Goal: Transaction & Acquisition: Book appointment/travel/reservation

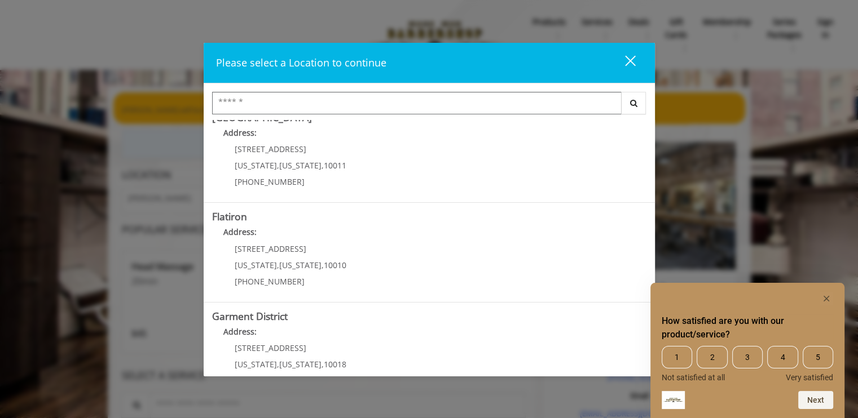
scroll to position [223, 0]
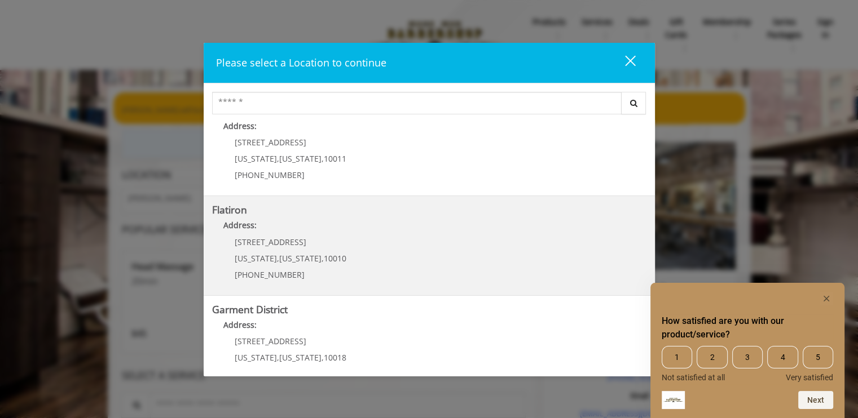
click at [371, 257] on "Flatiron Address: [STREET_ADDRESS][US_STATE][US_STATE] (917) 475-1765" at bounding box center [429, 246] width 434 height 82
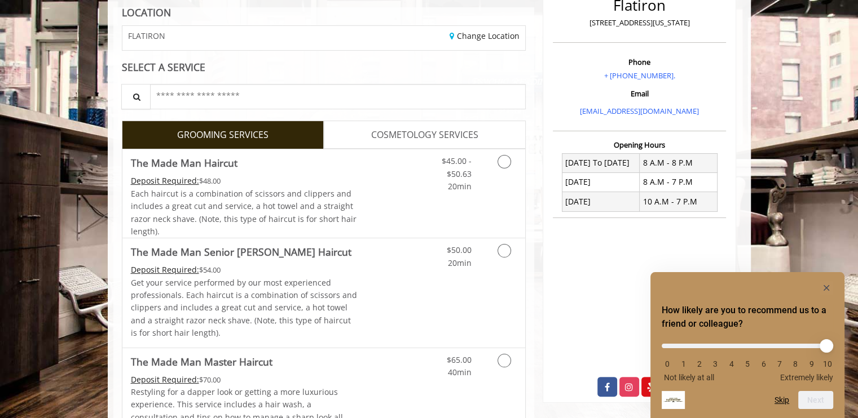
scroll to position [162, 0]
click at [504, 178] on link "Grooming services" at bounding box center [502, 170] width 29 height 43
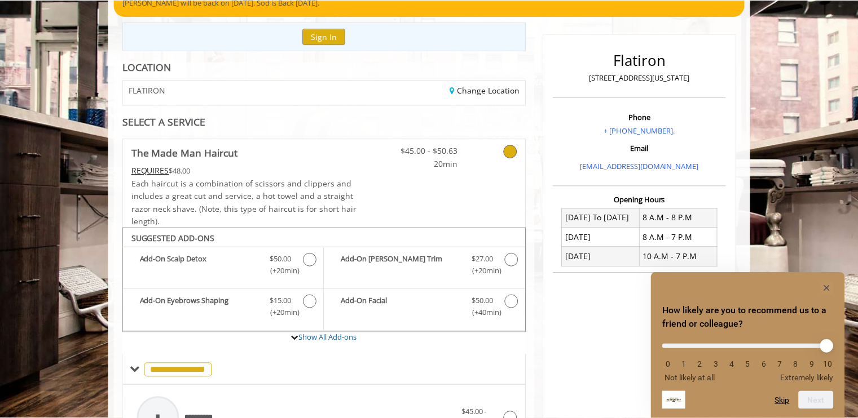
scroll to position [108, 0]
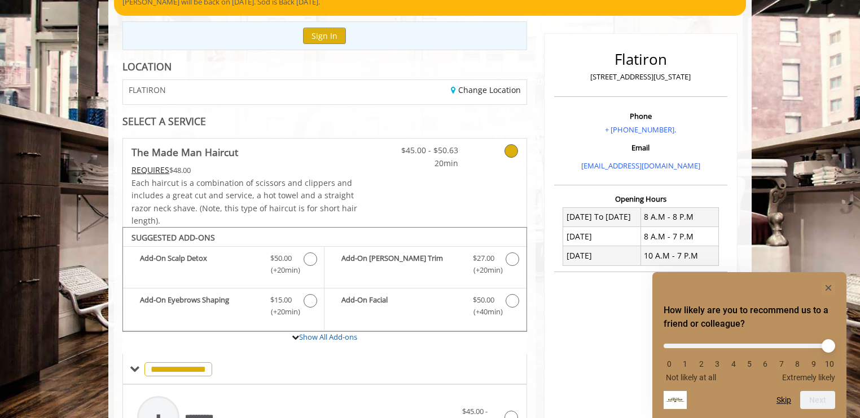
click at [509, 146] on icon at bounding box center [511, 151] width 14 height 14
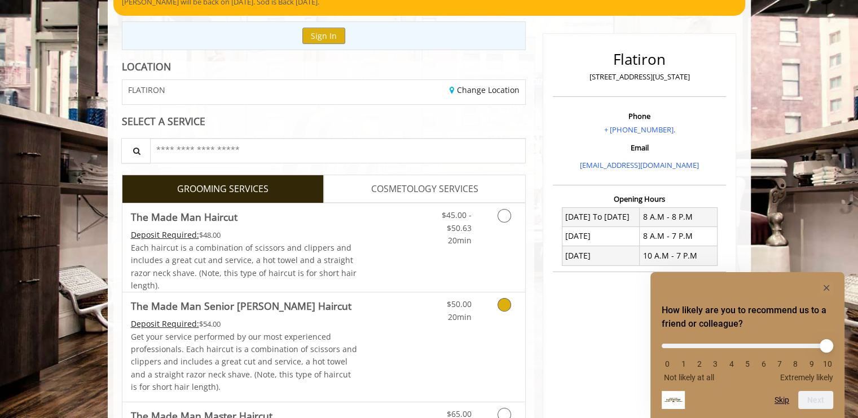
click at [500, 298] on link "Grooming services" at bounding box center [502, 308] width 29 height 31
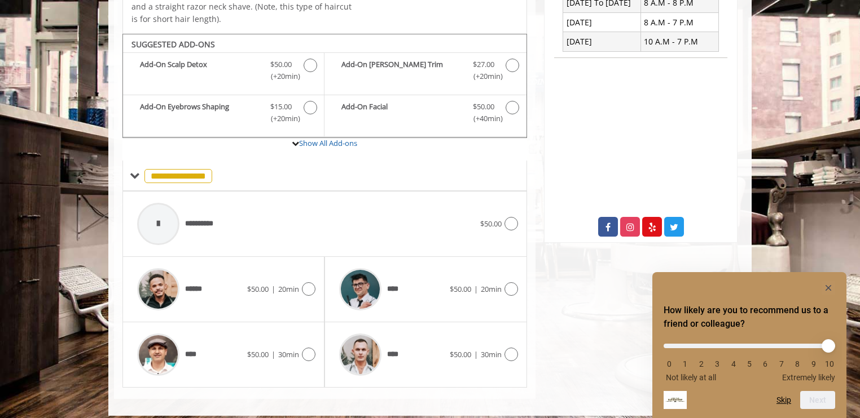
scroll to position [329, 0]
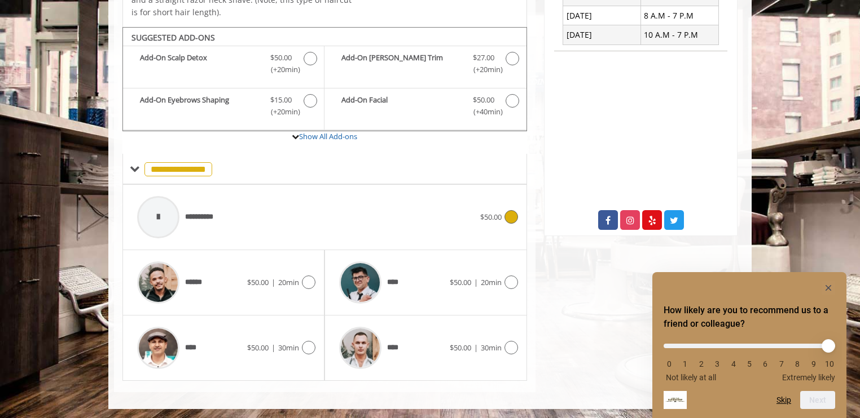
click at [508, 222] on div at bounding box center [509, 217] width 16 height 14
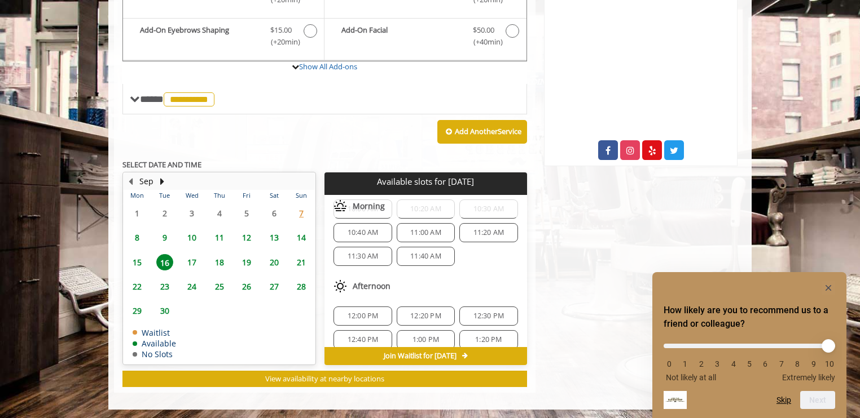
scroll to position [78, 0]
click at [359, 312] on span "12:00 PM" at bounding box center [362, 313] width 31 height 9
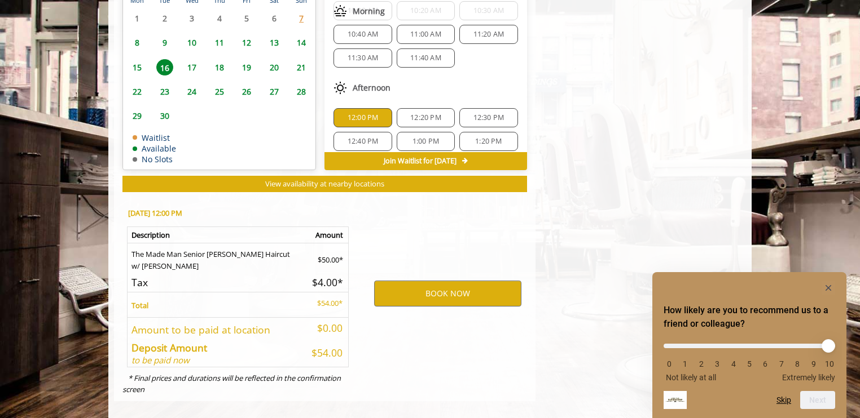
scroll to position [602, 0]
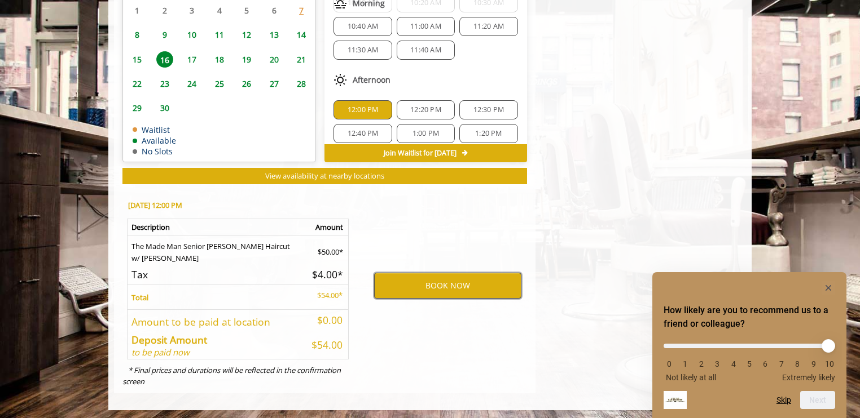
click at [433, 284] on button "BOOK NOW" at bounding box center [447, 286] width 147 height 26
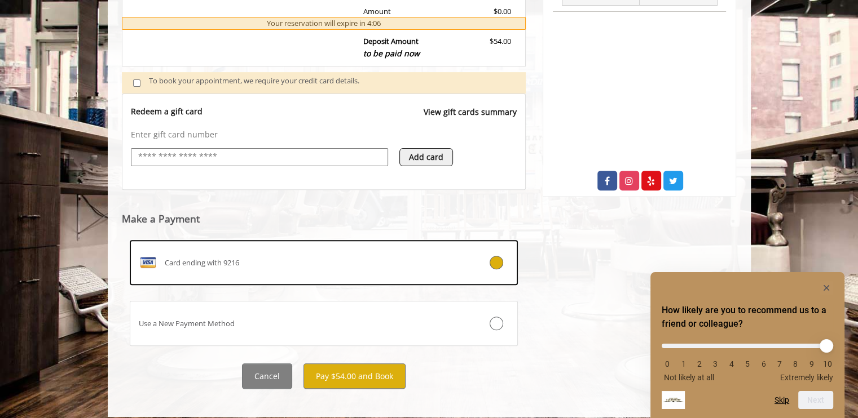
scroll to position [370, 0]
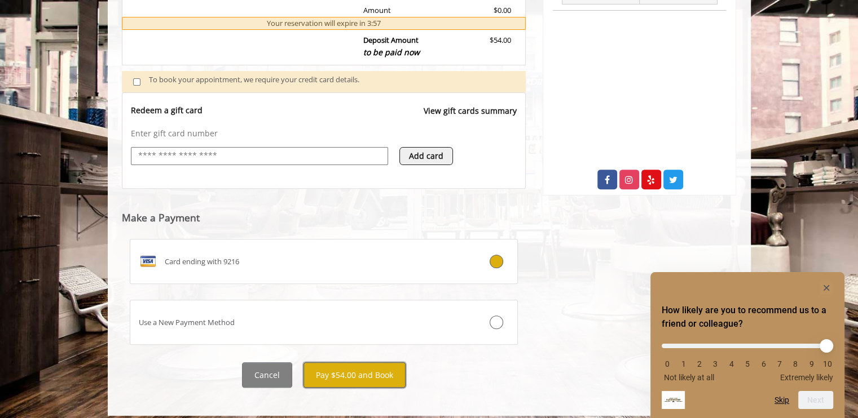
click at [333, 372] on button "Pay $54.00 and Book" at bounding box center [354, 375] width 102 height 25
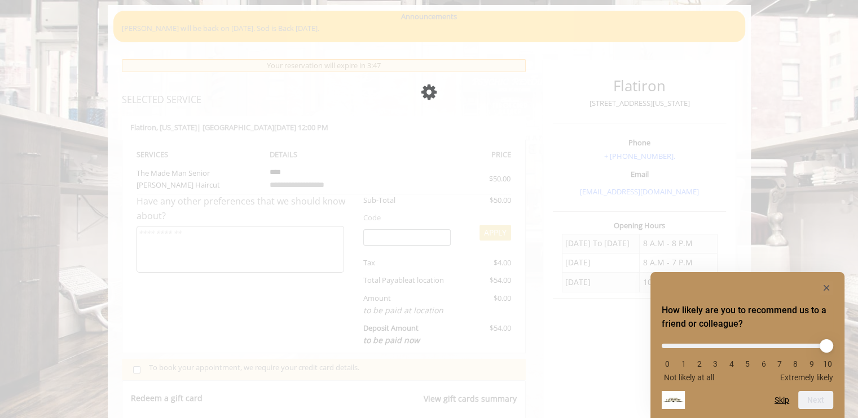
scroll to position [152, 0]
